Goal: Communication & Community: Answer question/provide support

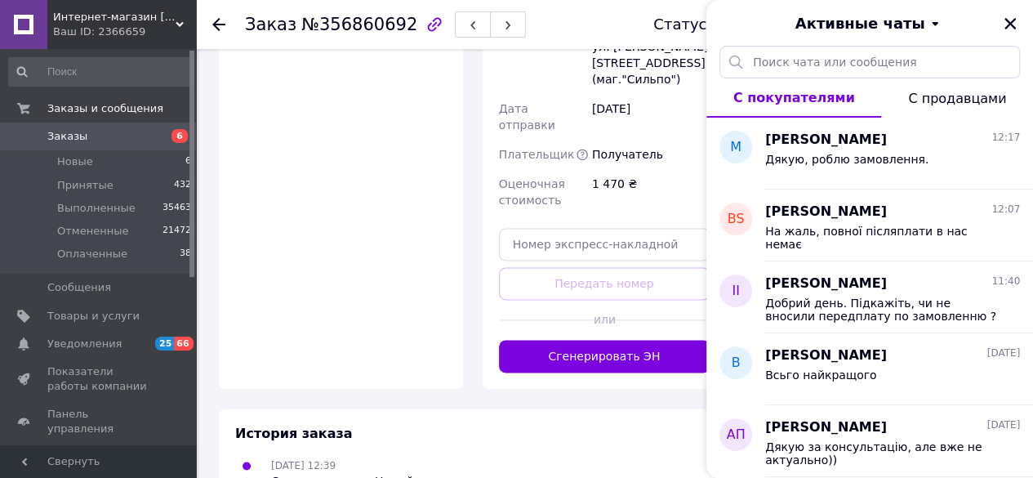
click at [1005, 26] on icon "Закрыть" at bounding box center [1009, 23] width 15 height 15
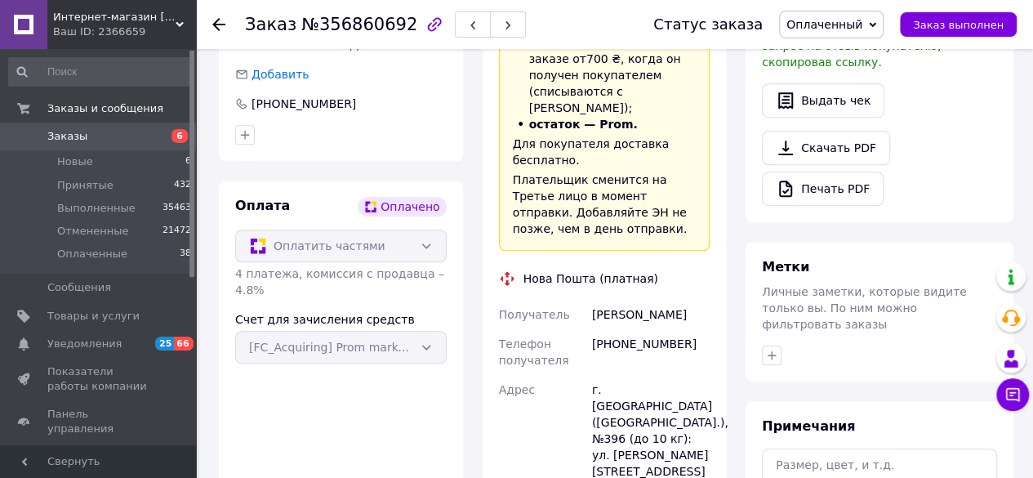
scroll to position [131, 0]
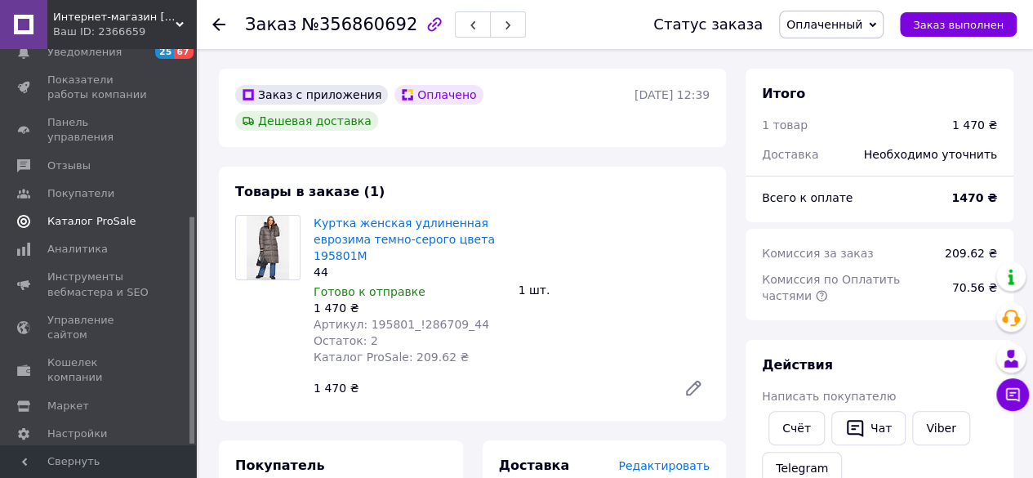
click at [95, 214] on span "Каталог ProSale" at bounding box center [91, 221] width 88 height 15
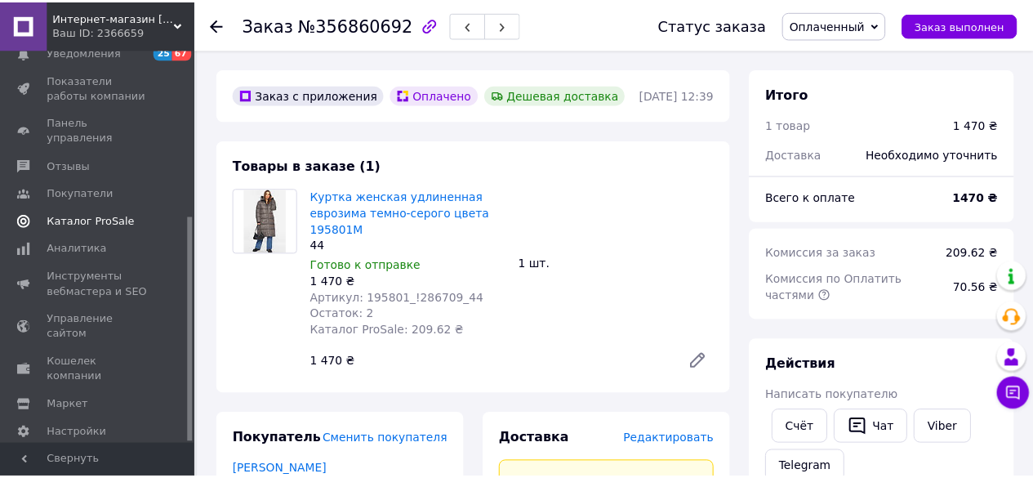
scroll to position [113, 0]
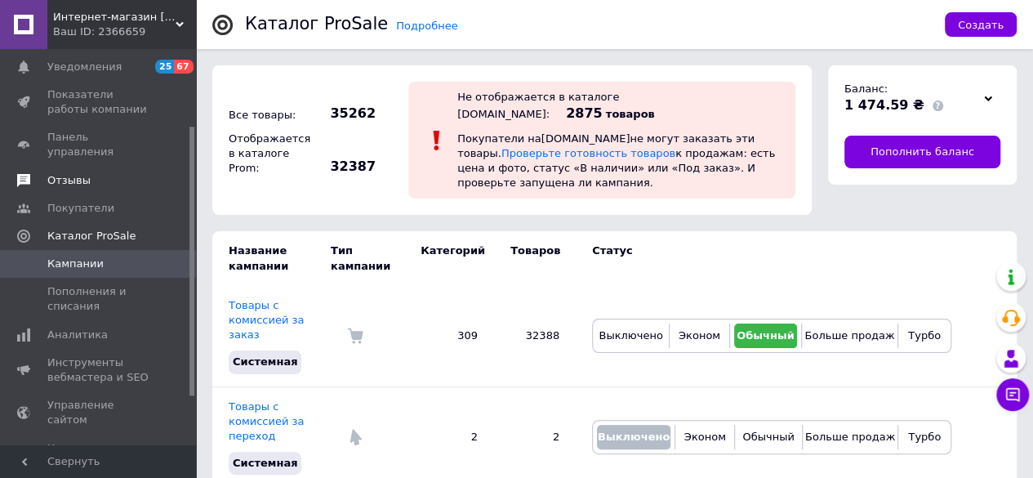
click at [73, 173] on span "Отзывы" at bounding box center [68, 180] width 43 height 15
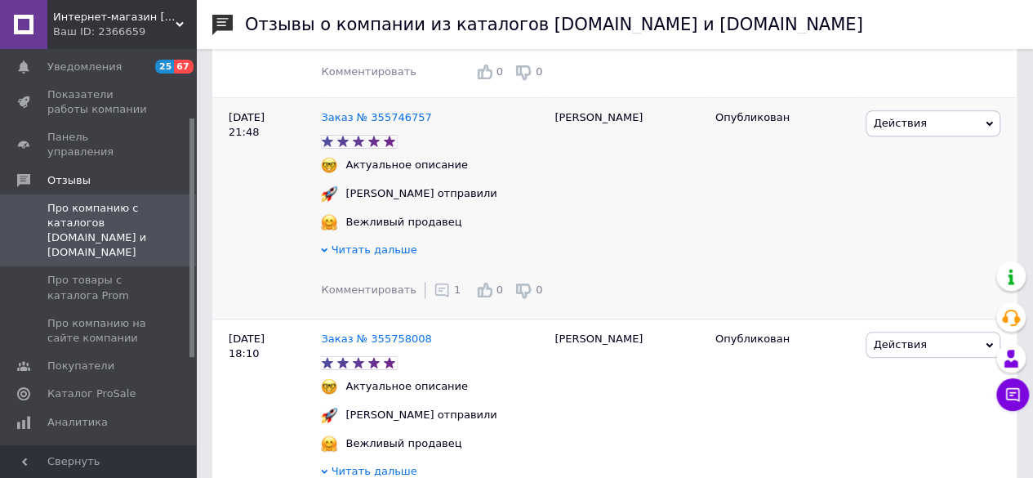
click at [433, 294] on icon at bounding box center [441, 290] width 16 height 16
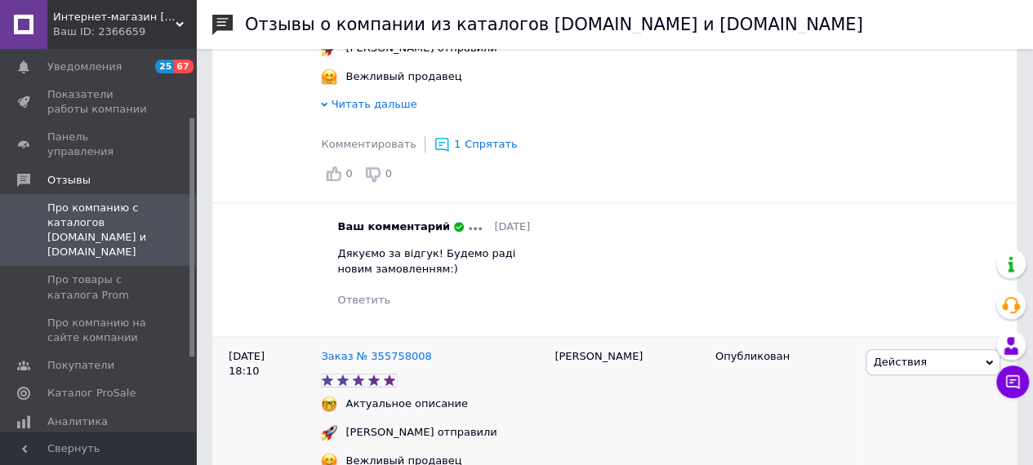
scroll to position [816, 0]
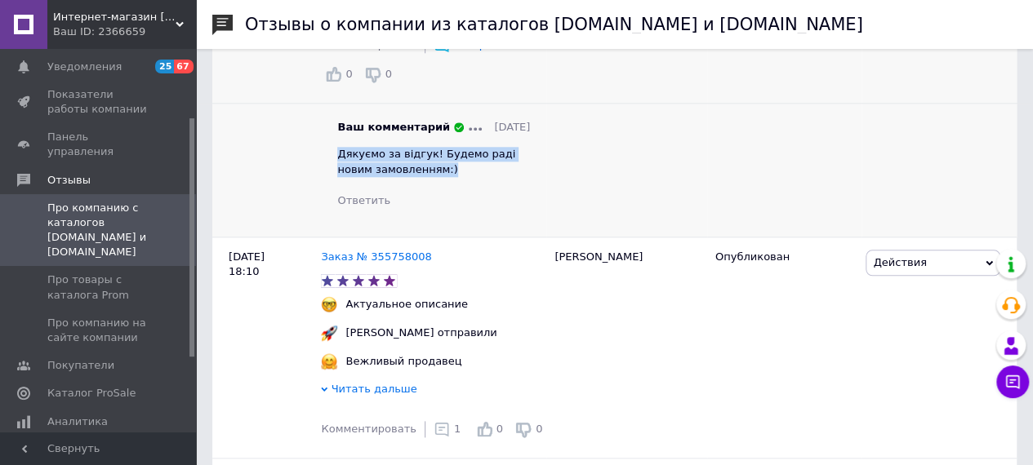
drag, startPoint x: 336, startPoint y: 157, endPoint x: 433, endPoint y: 184, distance: 101.0
click at [433, 184] on div "Ваш комментарий [DATE] Дякуємо за відгук! Будемо раді новим замовленням:) Ответ…" at bounding box center [433, 164] width 225 height 88
copy span "Дякуємо за відгук! Будемо раді новим замовленням:)"
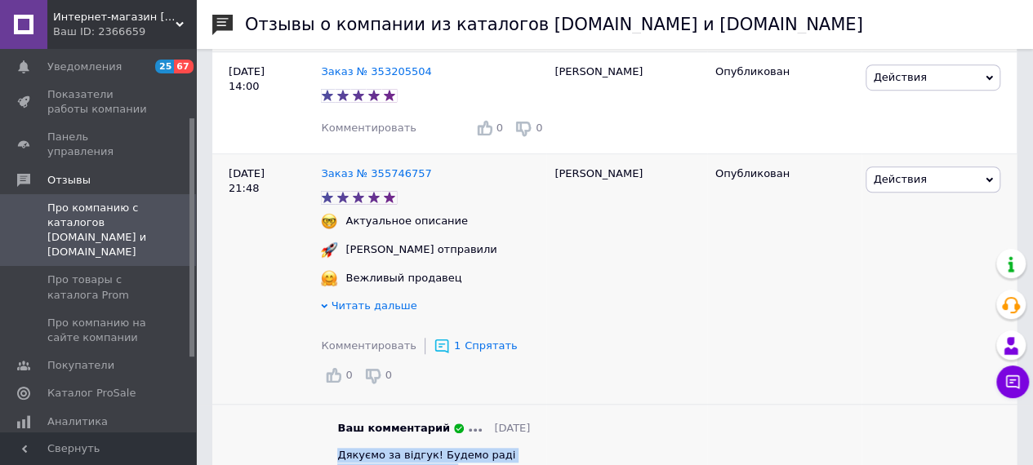
scroll to position [490, 0]
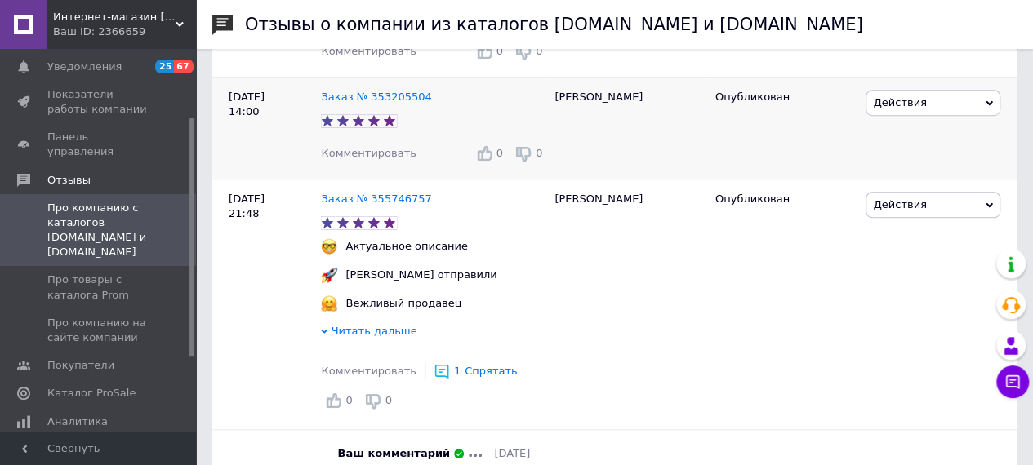
click at [387, 159] on span "Комментировать" at bounding box center [368, 153] width 95 height 12
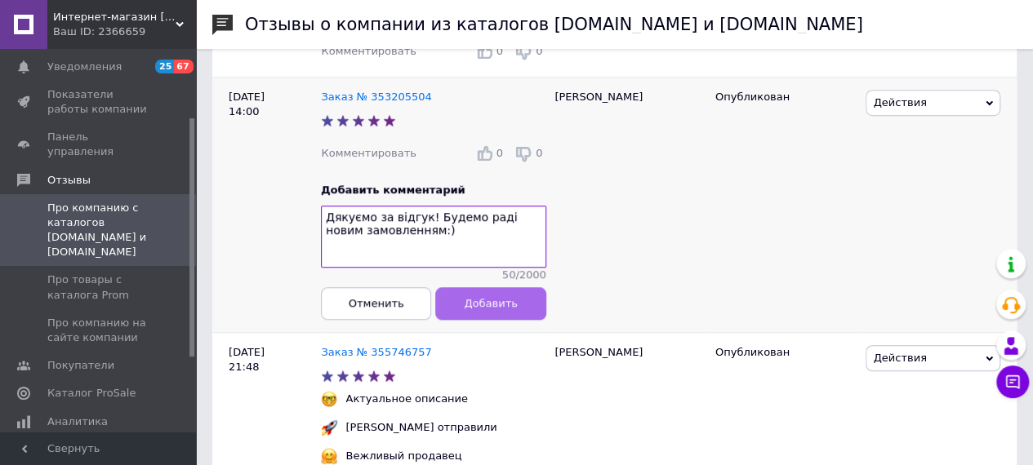
type textarea "Дякуємо за відгук! Будемо раді новим замовленням:)"
click at [470, 320] on button "Добавить" at bounding box center [491, 303] width 110 height 33
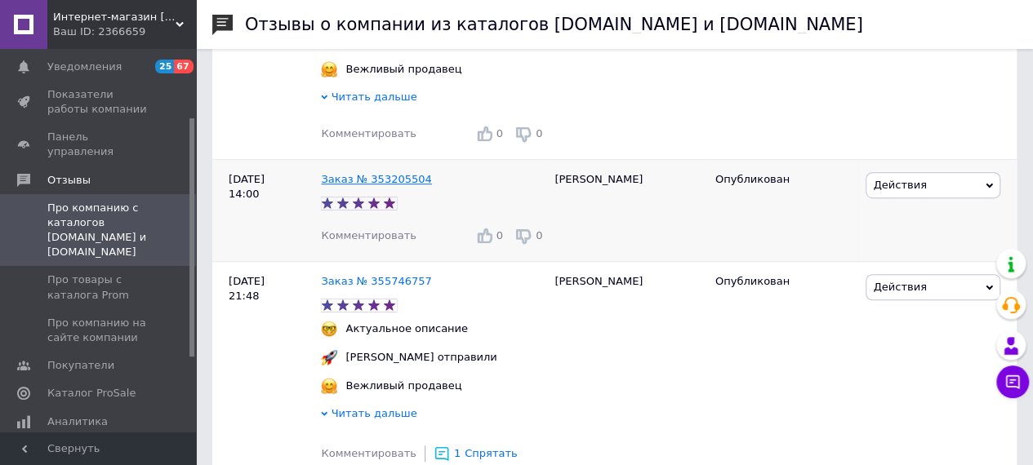
scroll to position [327, 0]
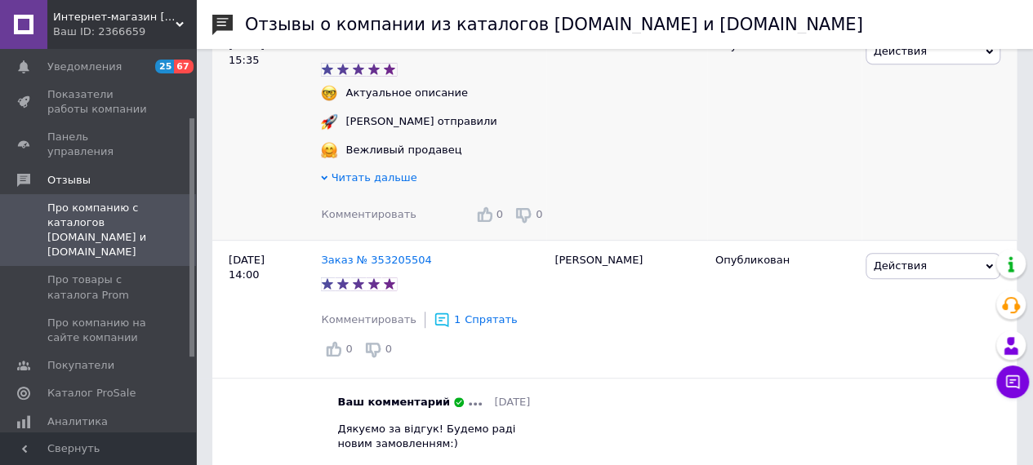
click at [384, 213] on span "Комментировать" at bounding box center [368, 214] width 95 height 12
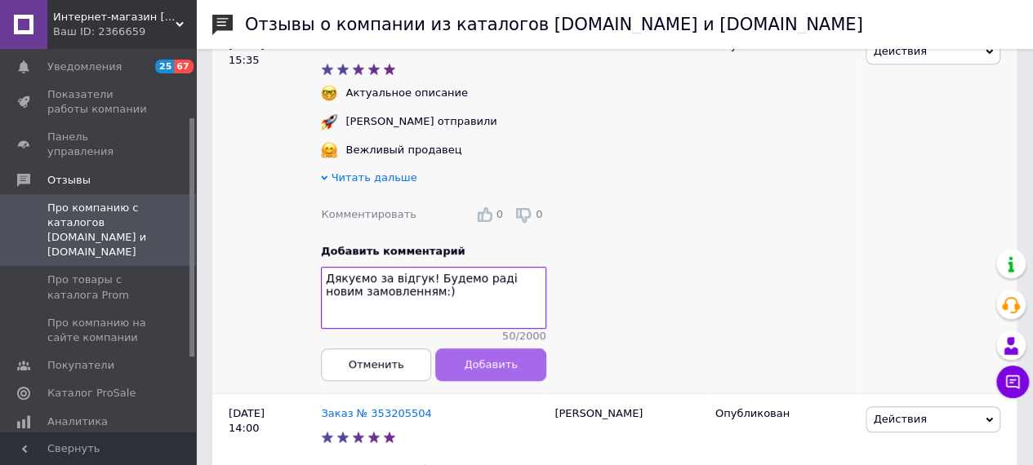
type textarea "Дякуємо за відгук! Будемо раді новим замовленням:)"
click at [472, 369] on span "Добавить" at bounding box center [490, 364] width 53 height 12
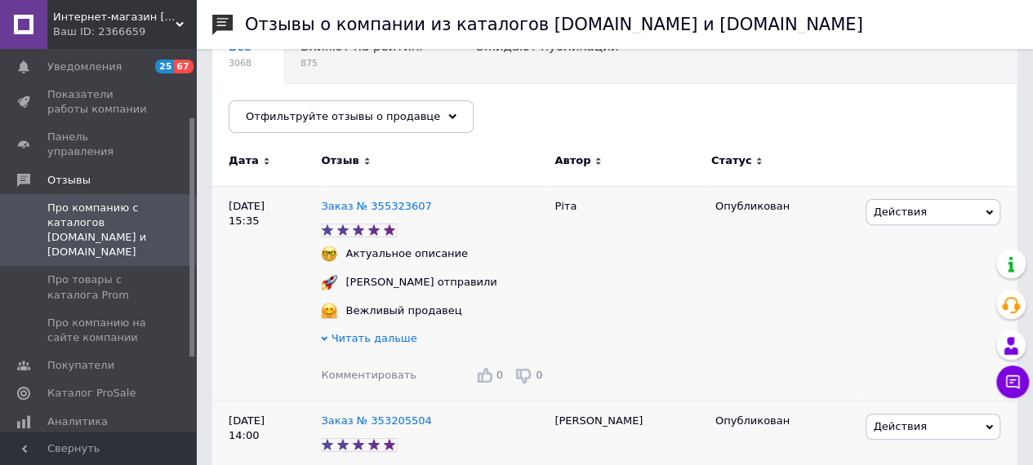
scroll to position [163, 0]
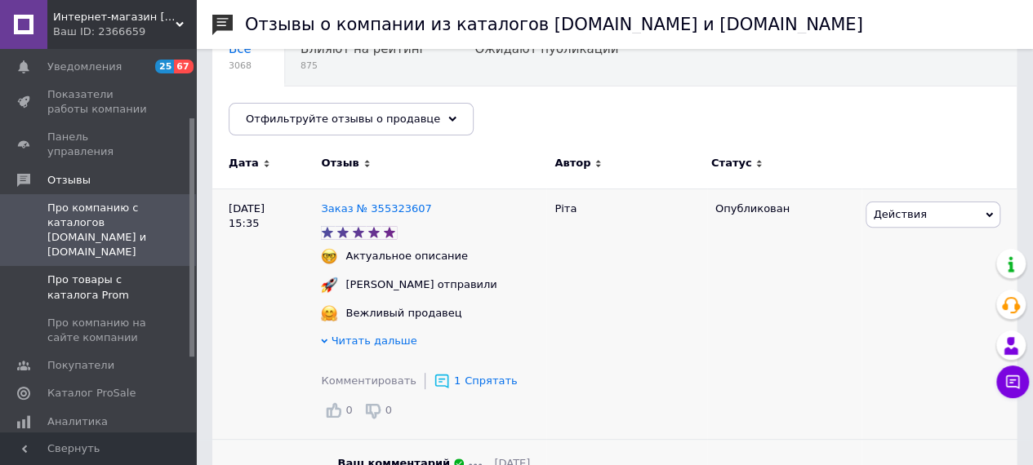
click at [83, 273] on span "Про товары с каталога Prom" at bounding box center [99, 287] width 104 height 29
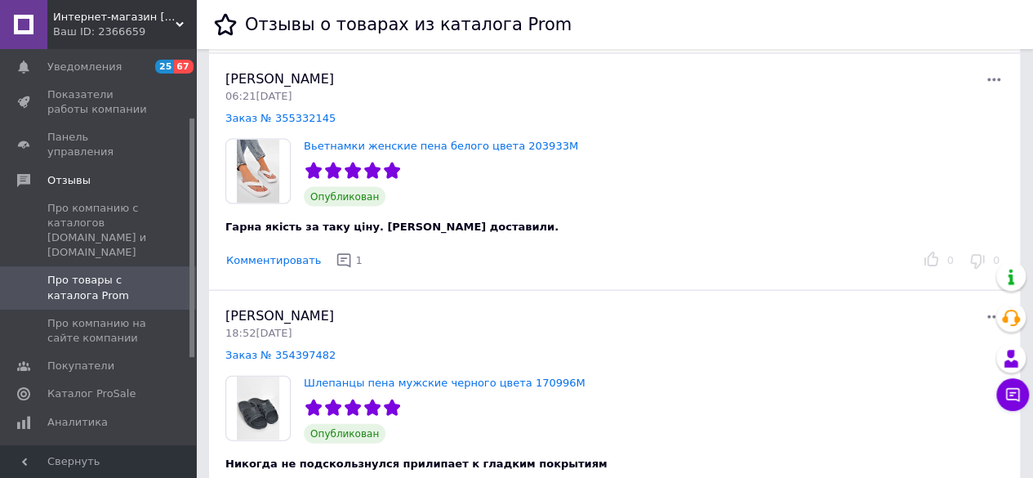
scroll to position [1388, 0]
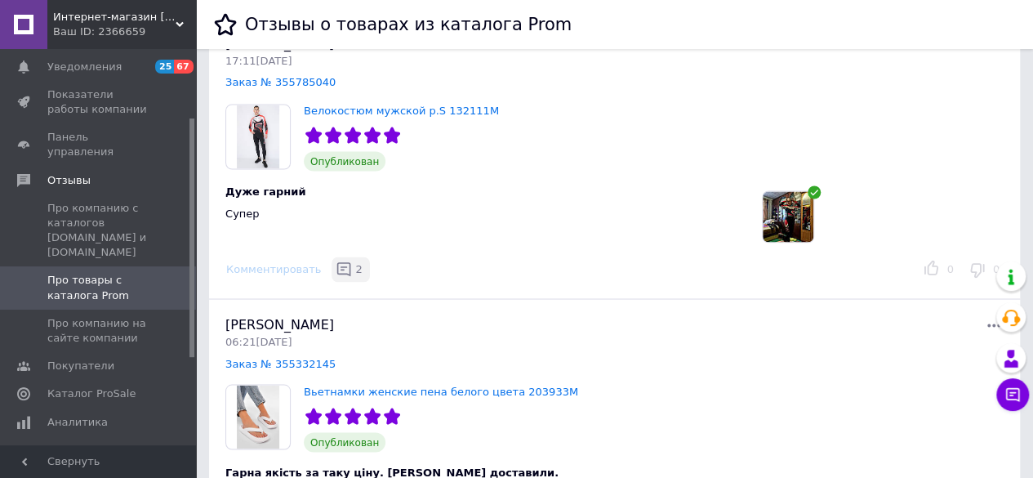
click at [335, 265] on icon "button" at bounding box center [343, 268] width 16 height 16
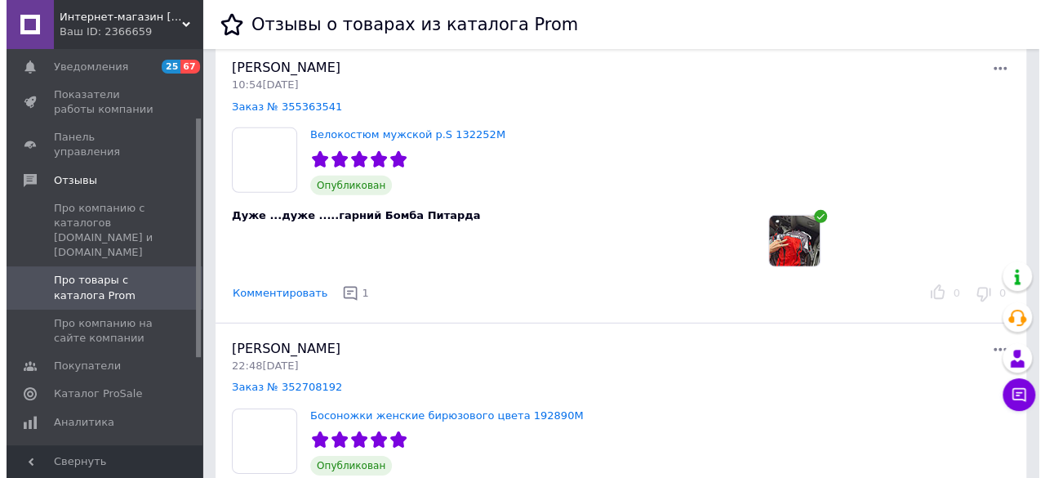
scroll to position [2367, 0]
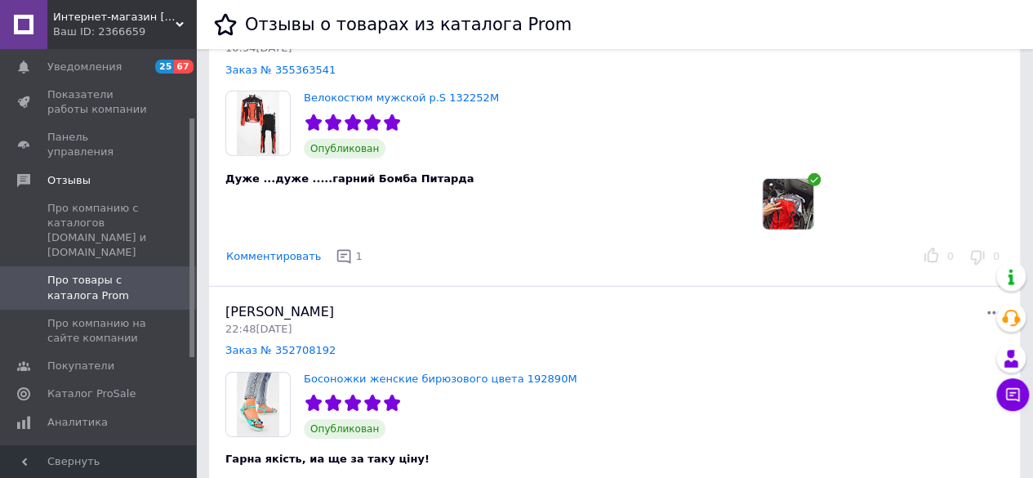
click at [782, 200] on img at bounding box center [787, 204] width 51 height 51
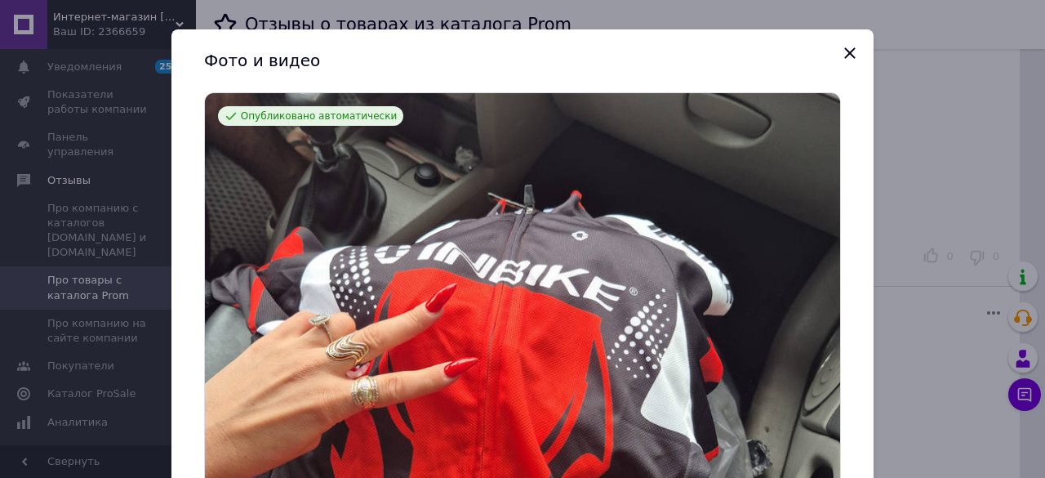
click at [955, 261] on div "Фото и видео Опубликовано автоматически Пожаловаться ( Все )" at bounding box center [522, 239] width 1045 height 478
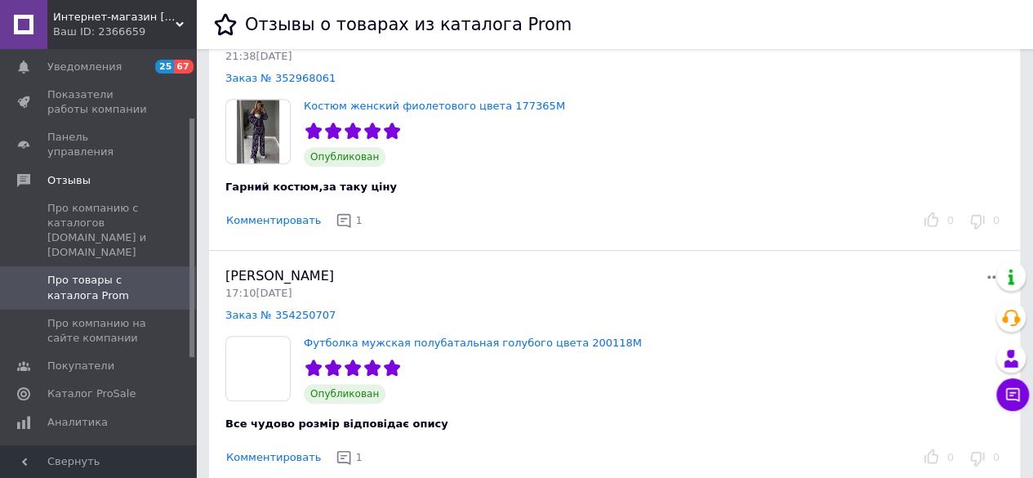
scroll to position [3428, 0]
